Goal: Task Accomplishment & Management: Complete application form

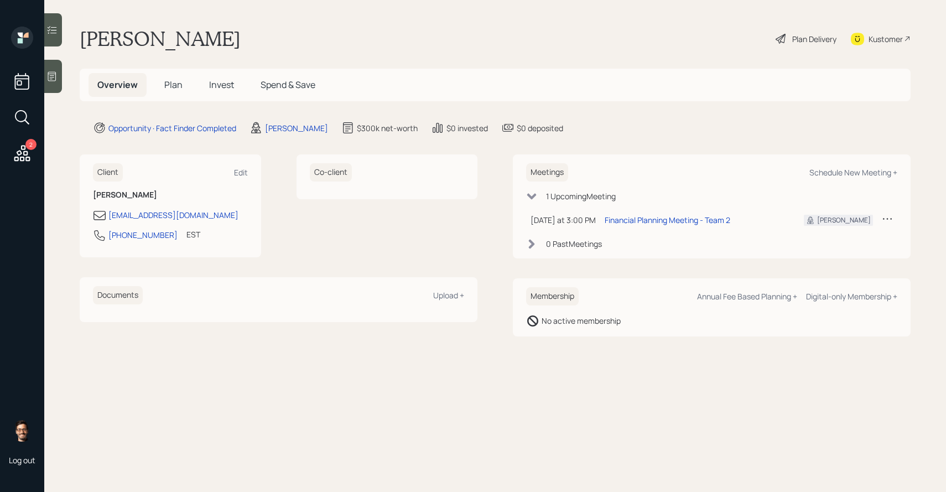
click at [180, 89] on span "Plan" at bounding box center [173, 85] width 18 height 12
